Goal: Transaction & Acquisition: Subscribe to service/newsletter

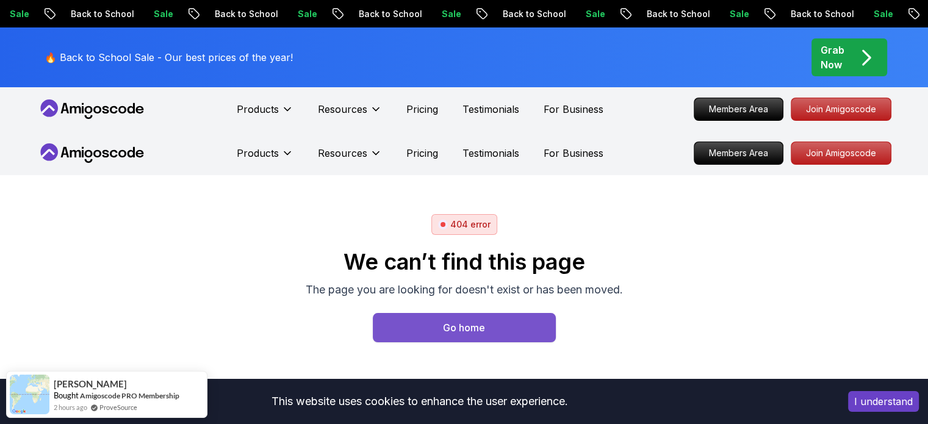
click at [460, 329] on div "Go home" at bounding box center [464, 327] width 42 height 15
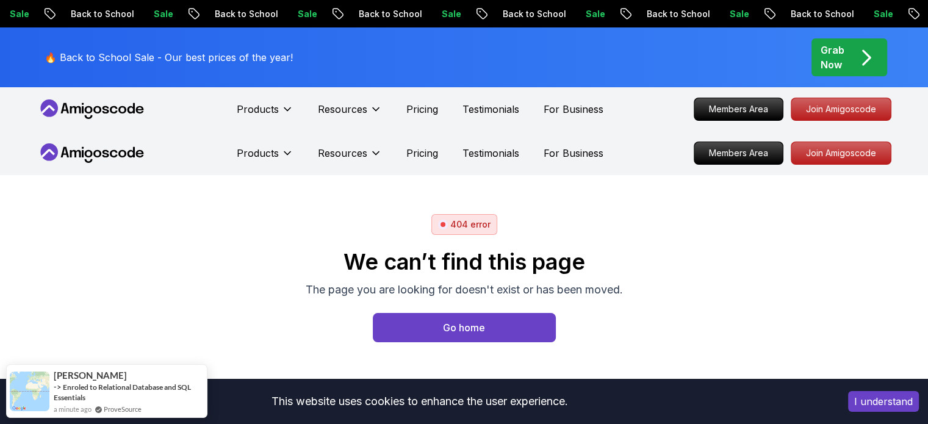
click at [484, 266] on h2 "We can’t find this page" at bounding box center [464, 262] width 317 height 24
click at [840, 109] on p "Join Amigoscode" at bounding box center [841, 109] width 95 height 21
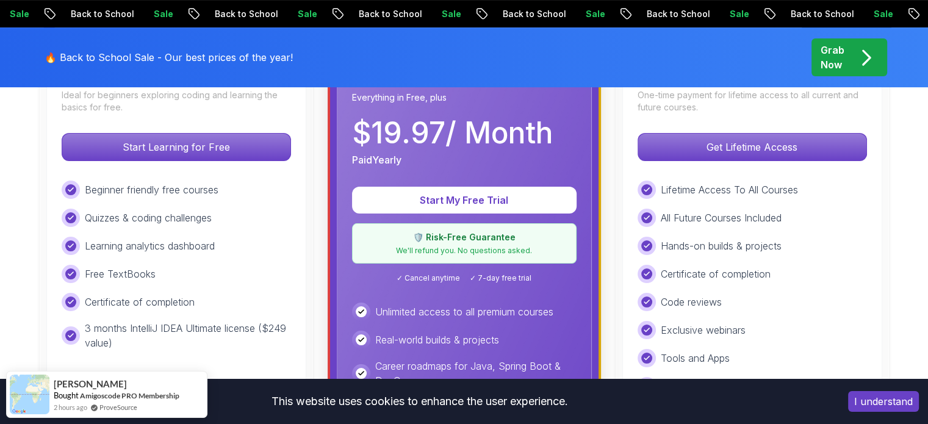
scroll to position [366, 0]
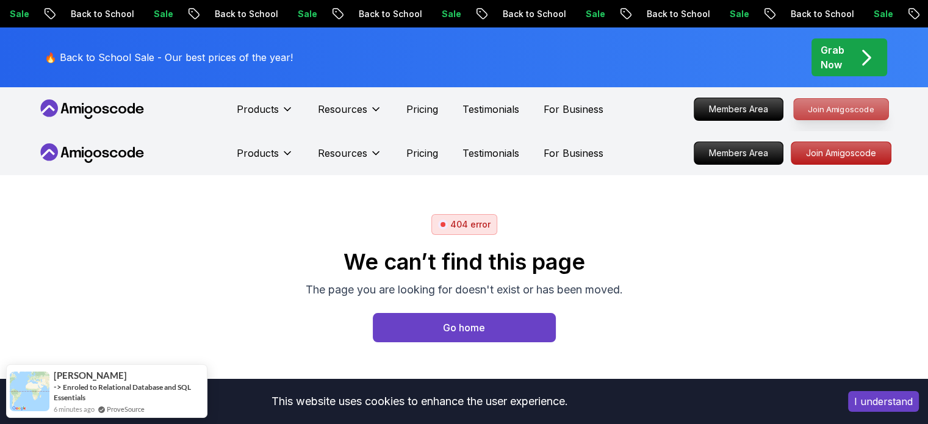
click at [827, 114] on p "Join Amigoscode" at bounding box center [841, 109] width 95 height 21
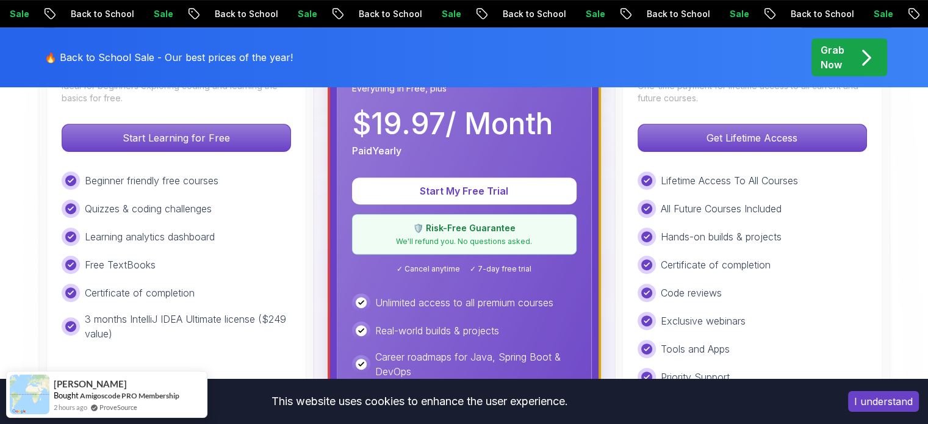
scroll to position [427, 0]
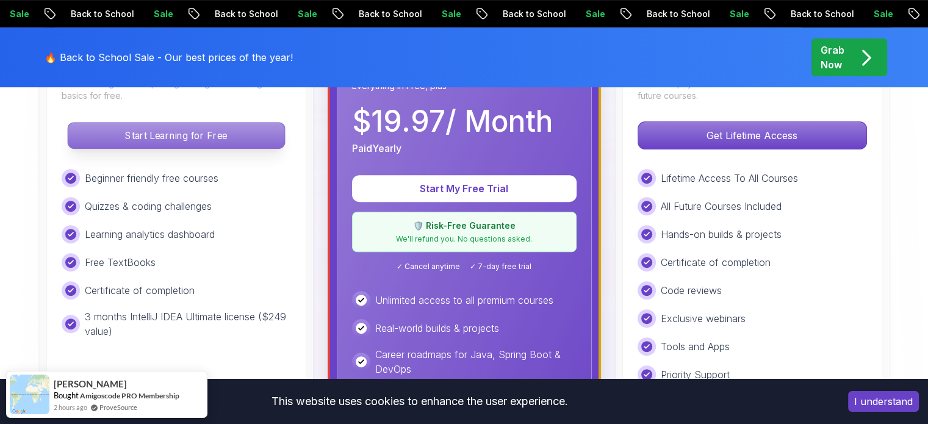
click at [166, 134] on p "Start Learning for Free" at bounding box center [176, 136] width 217 height 26
